Goal: Task Accomplishment & Management: Use online tool/utility

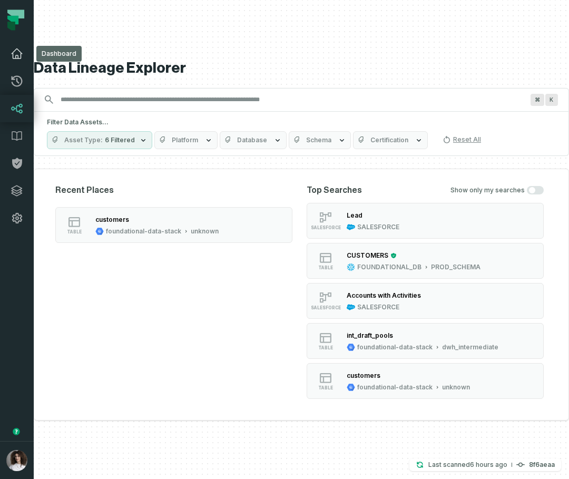
click at [22, 45] on link "Dashboard" at bounding box center [17, 53] width 34 height 27
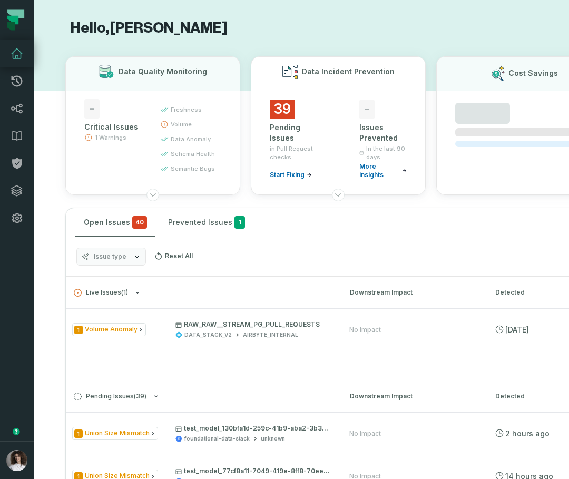
click at [315, 106] on div "39 Pending Issues in Pull Request checks Start Fixing" at bounding box center [293, 140] width 47 height 80
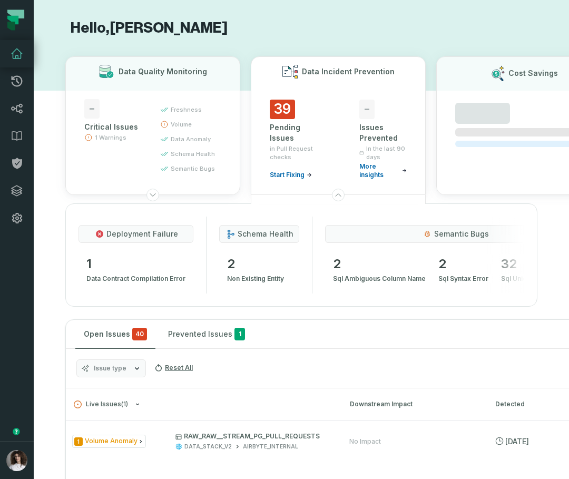
click at [293, 108] on span "39" at bounding box center [282, 109] width 25 height 19
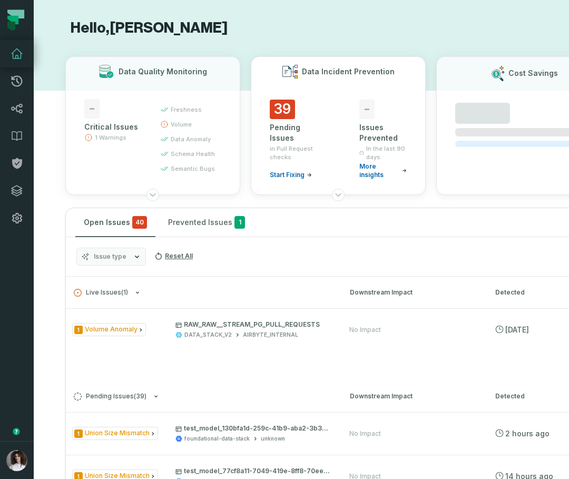
click at [293, 108] on span "39" at bounding box center [282, 109] width 25 height 19
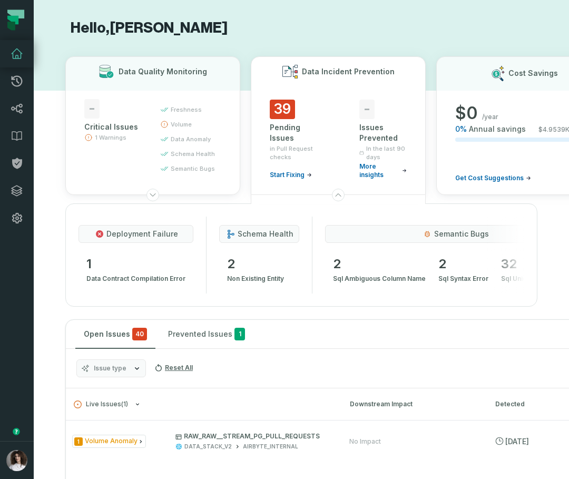
click at [428, 239] on div "semantic bugs" at bounding box center [455, 234] width 260 height 18
click at [428, 238] on div "semantic bugs" at bounding box center [455, 234] width 260 height 18
click at [428, 239] on span at bounding box center [427, 234] width 12 height 12
click at [264, 271] on span "2" at bounding box center [255, 263] width 57 height 17
click at [210, 252] on div "schema health 2 non existing entity" at bounding box center [252, 254] width 93 height 77
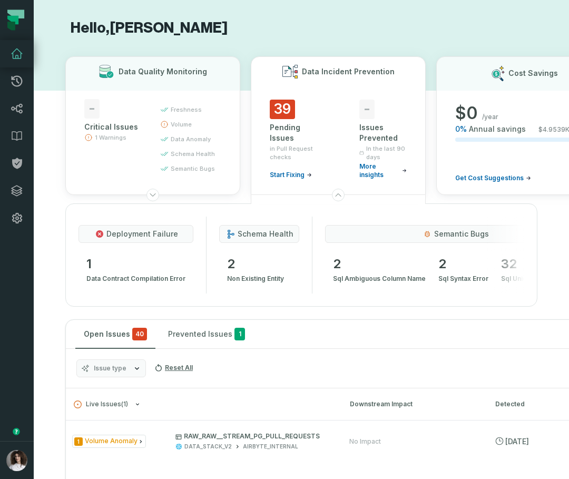
click at [235, 229] on div "schema health" at bounding box center [259, 234] width 80 height 18
